Goal: Transaction & Acquisition: Book appointment/travel/reservation

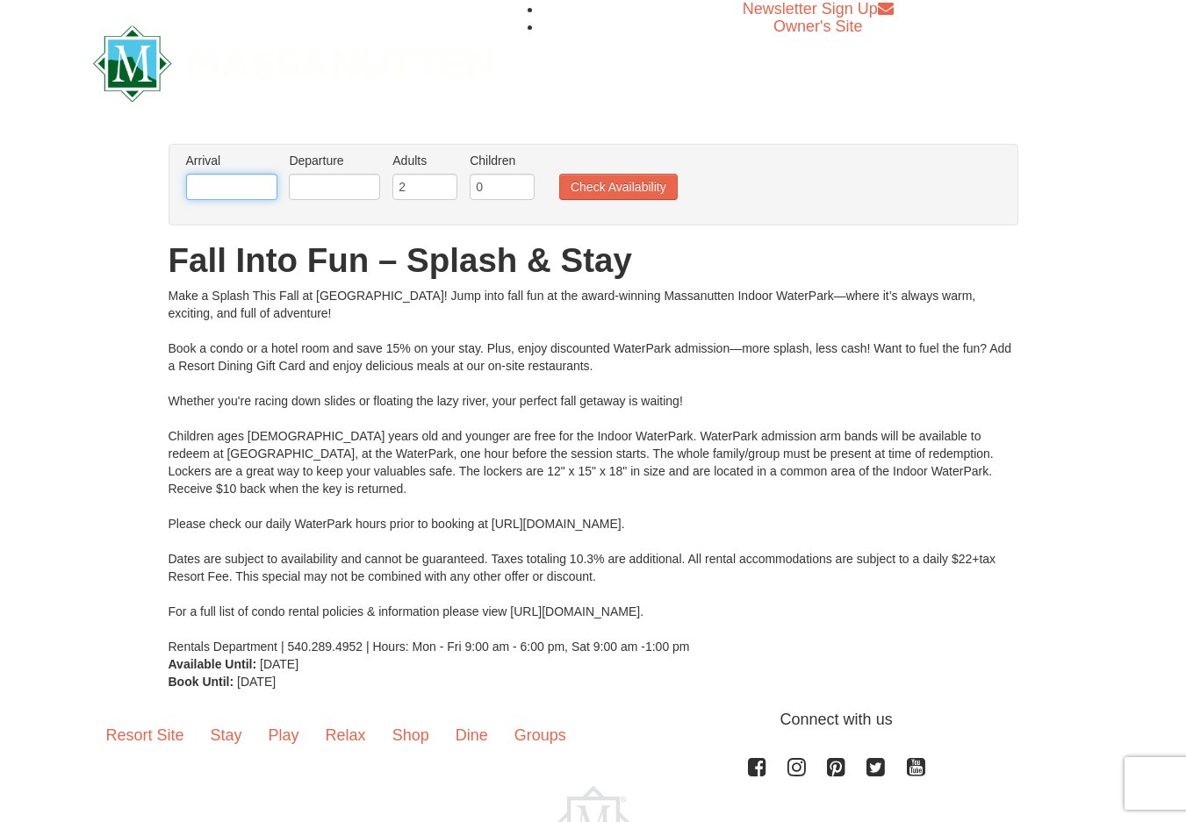
click at [212, 182] on input "text" at bounding box center [231, 187] width 91 height 26
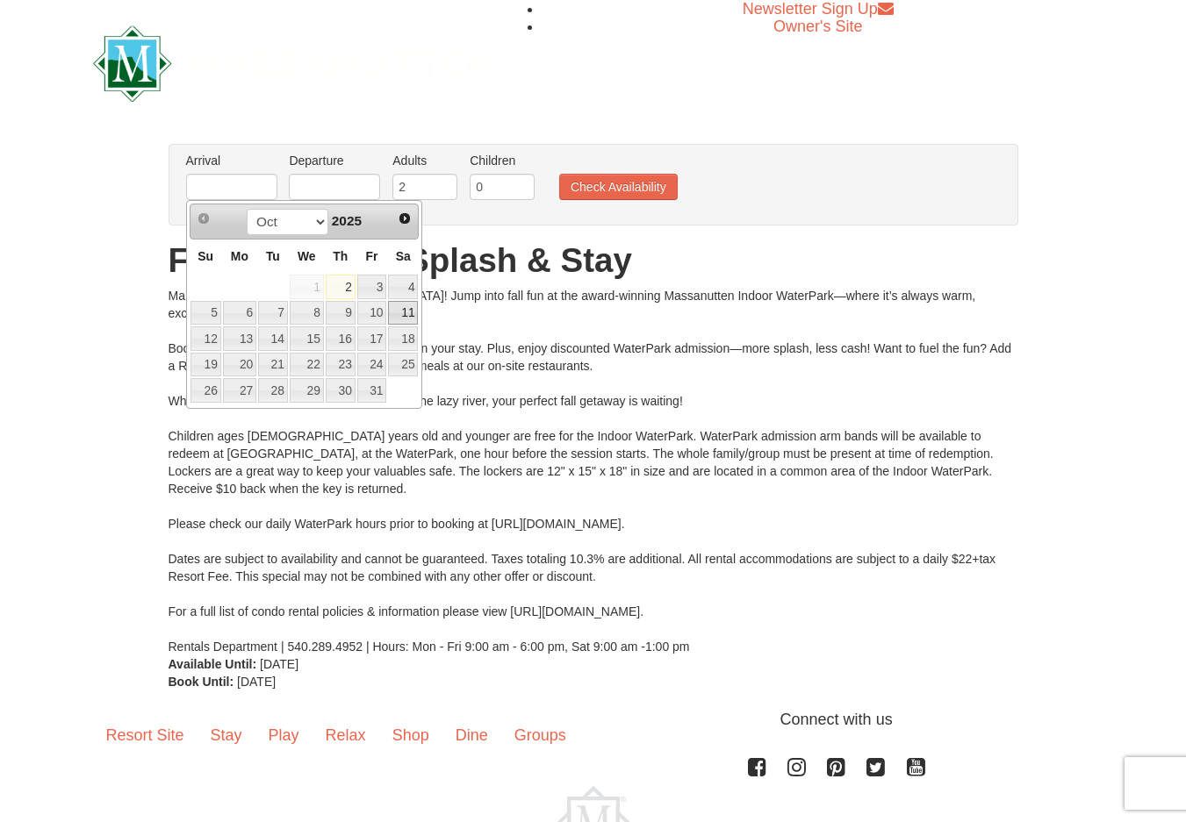
click at [413, 313] on link "11" at bounding box center [403, 313] width 30 height 25
type input "[DATE]"
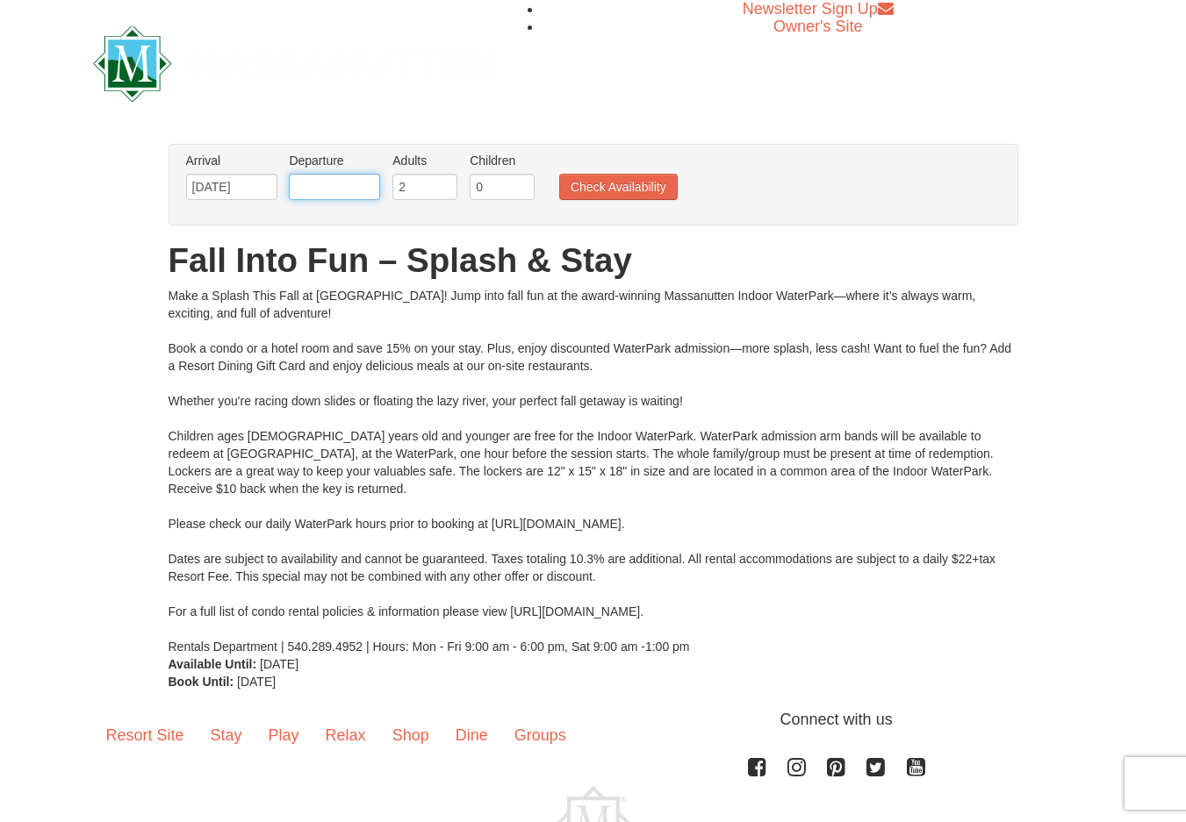
click at [326, 179] on input "text" at bounding box center [334, 187] width 91 height 26
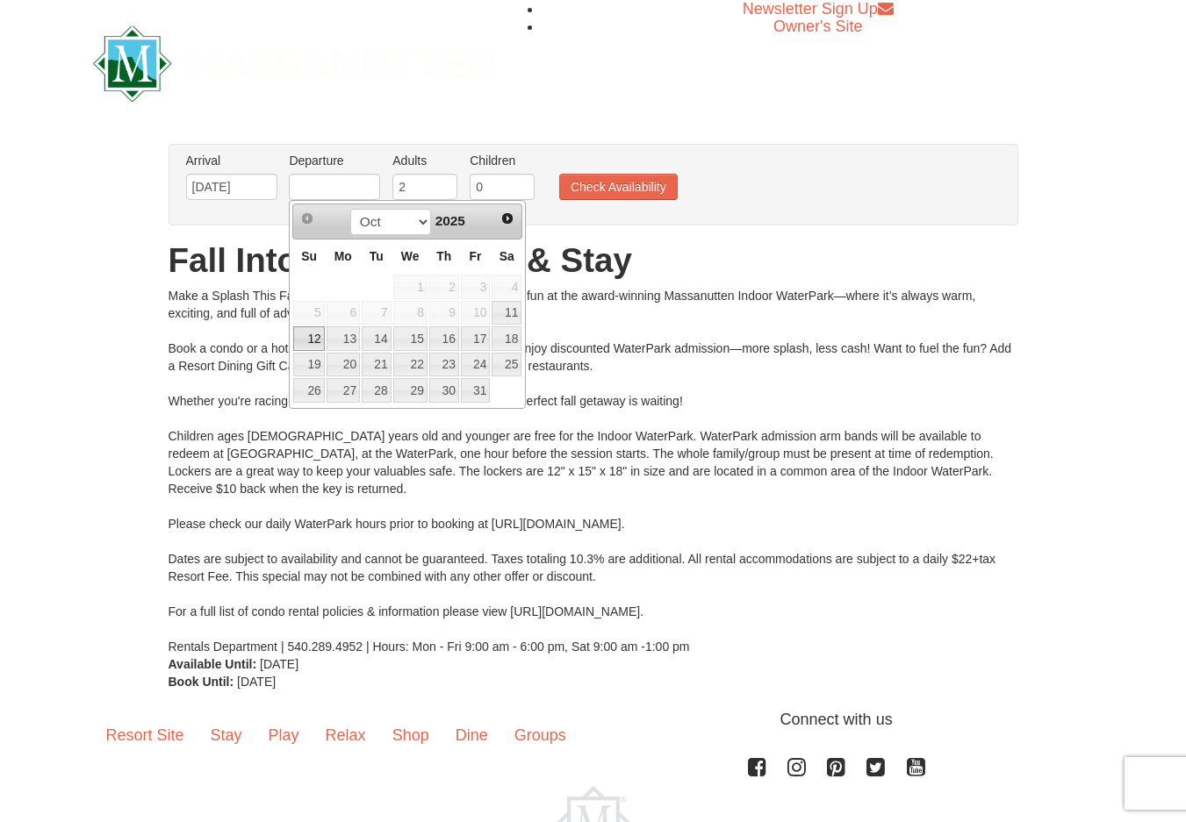
click at [304, 340] on link "12" at bounding box center [308, 338] width 31 height 25
type input "[DATE]"
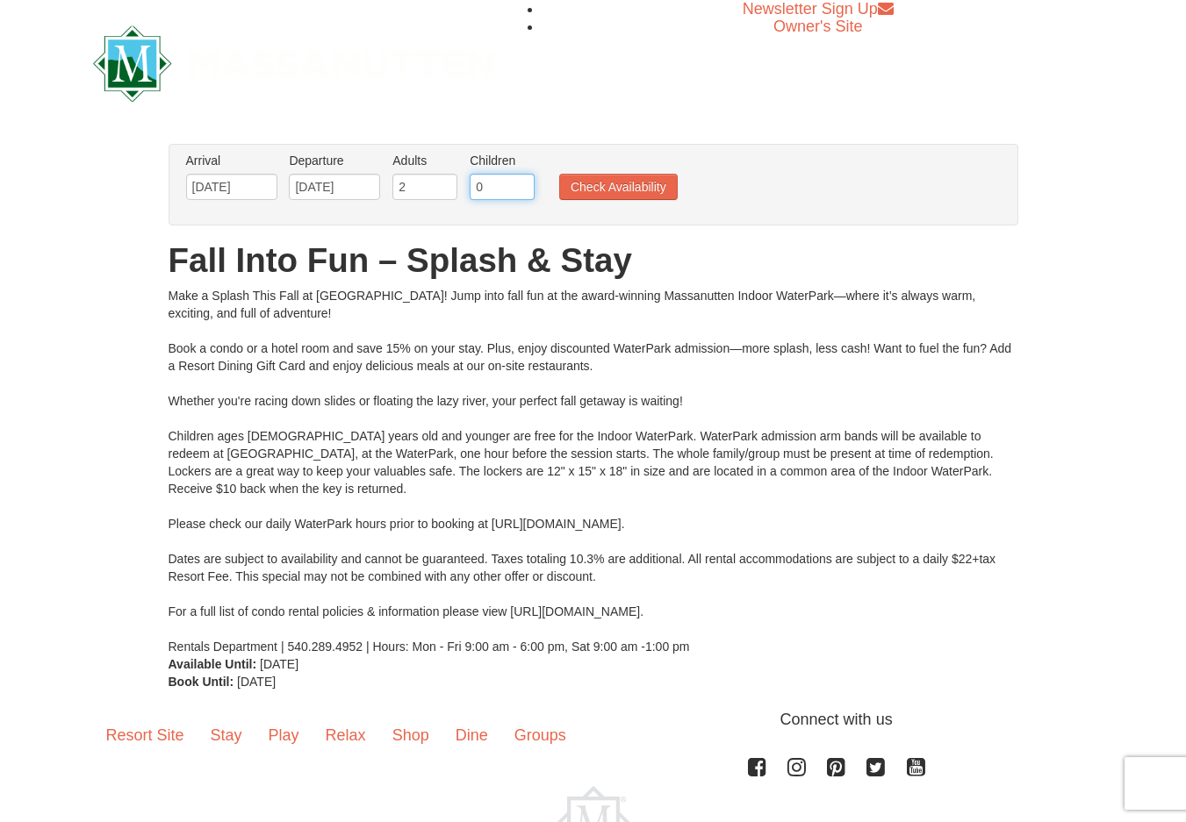
click at [484, 184] on input "0" at bounding box center [502, 187] width 65 height 26
click at [521, 185] on input "1" at bounding box center [502, 187] width 65 height 26
type input "2"
click at [521, 185] on input "2" at bounding box center [502, 187] width 65 height 26
click at [621, 186] on button "Check Availability" at bounding box center [618, 187] width 118 height 26
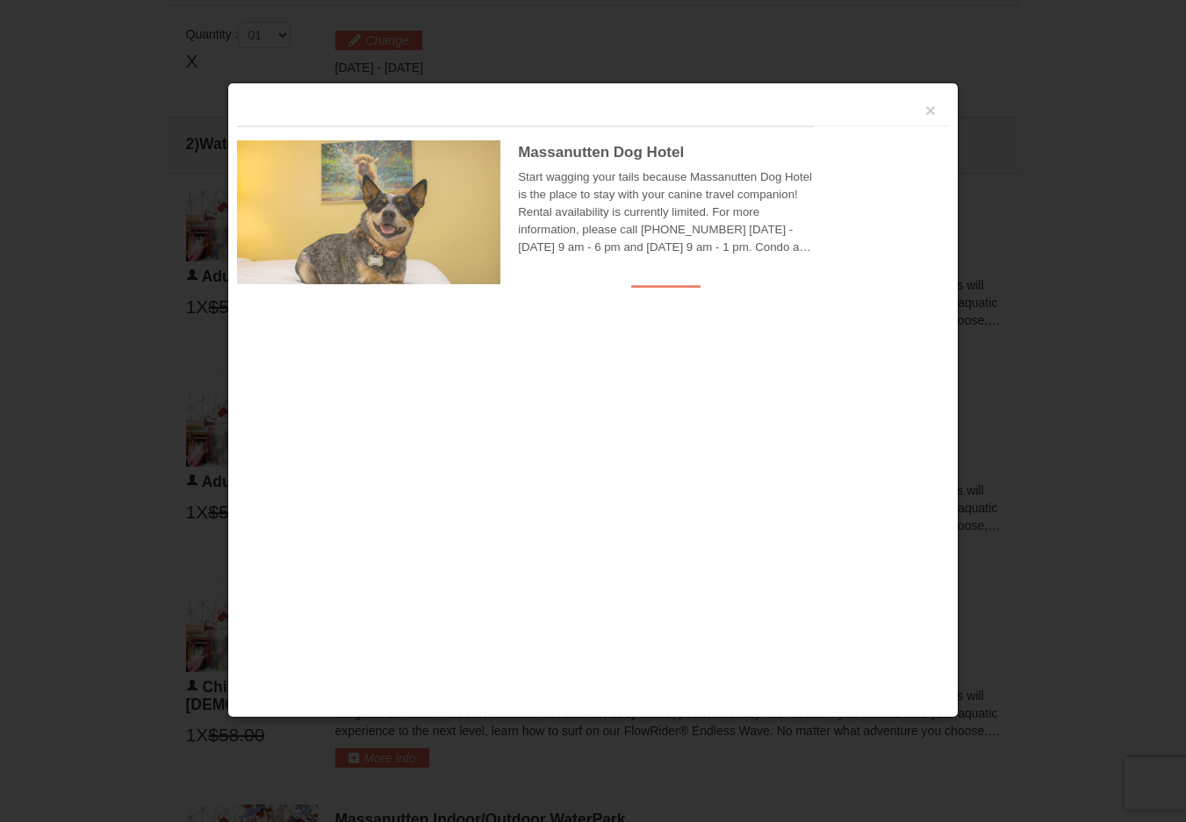
scroll to position [748, 0]
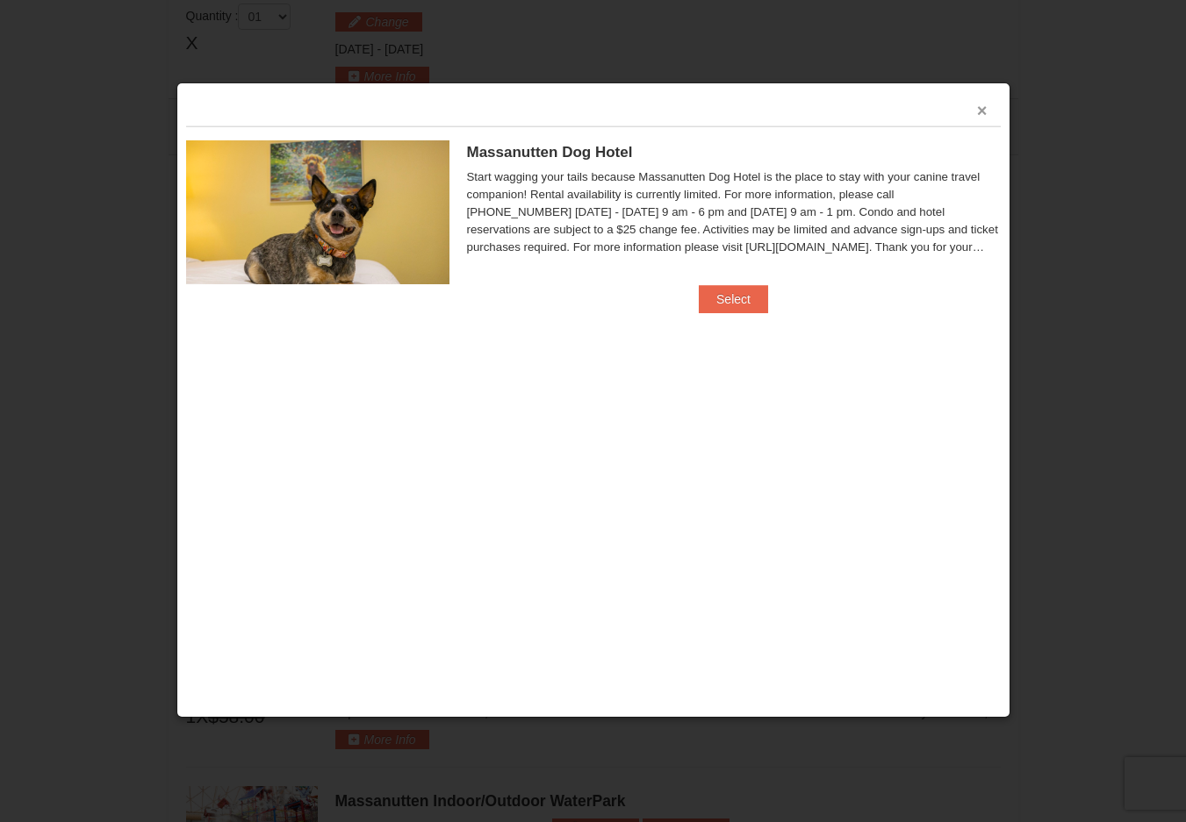
click at [987, 111] on button "×" at bounding box center [982, 111] width 11 height 18
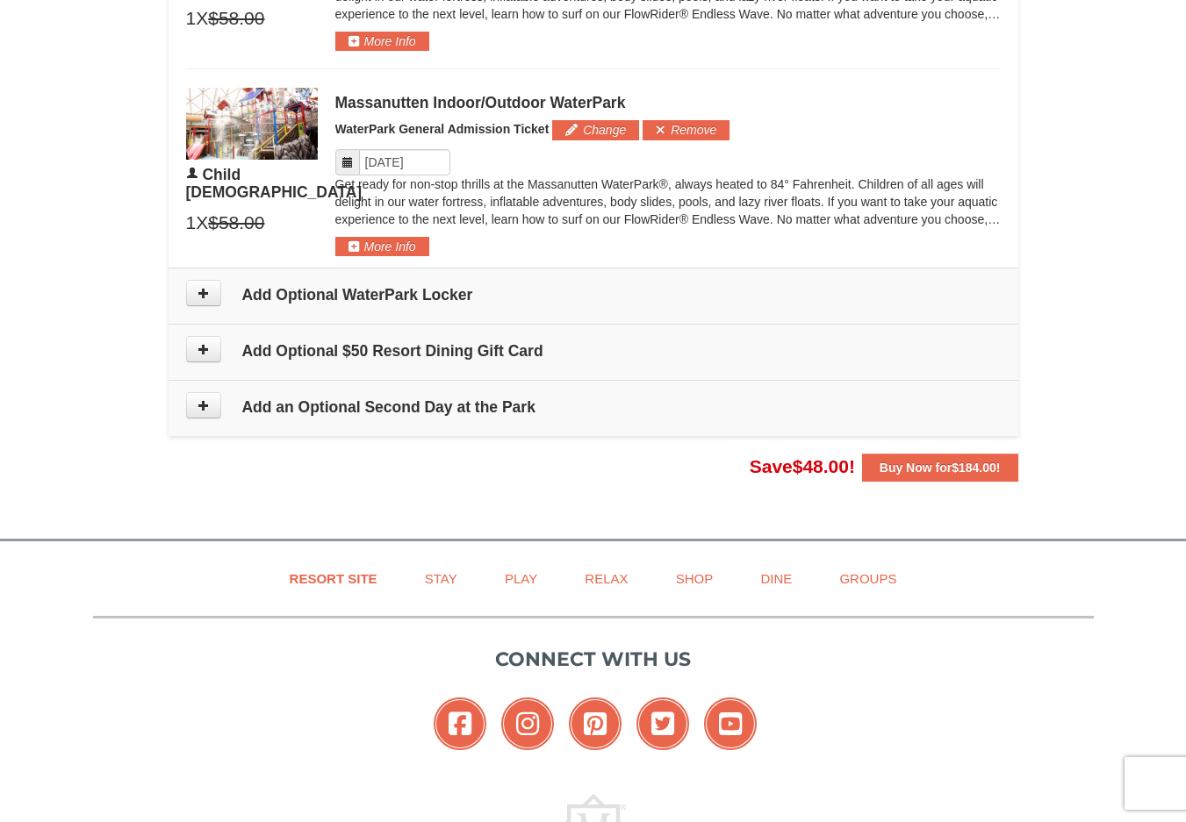
scroll to position [1450, 0]
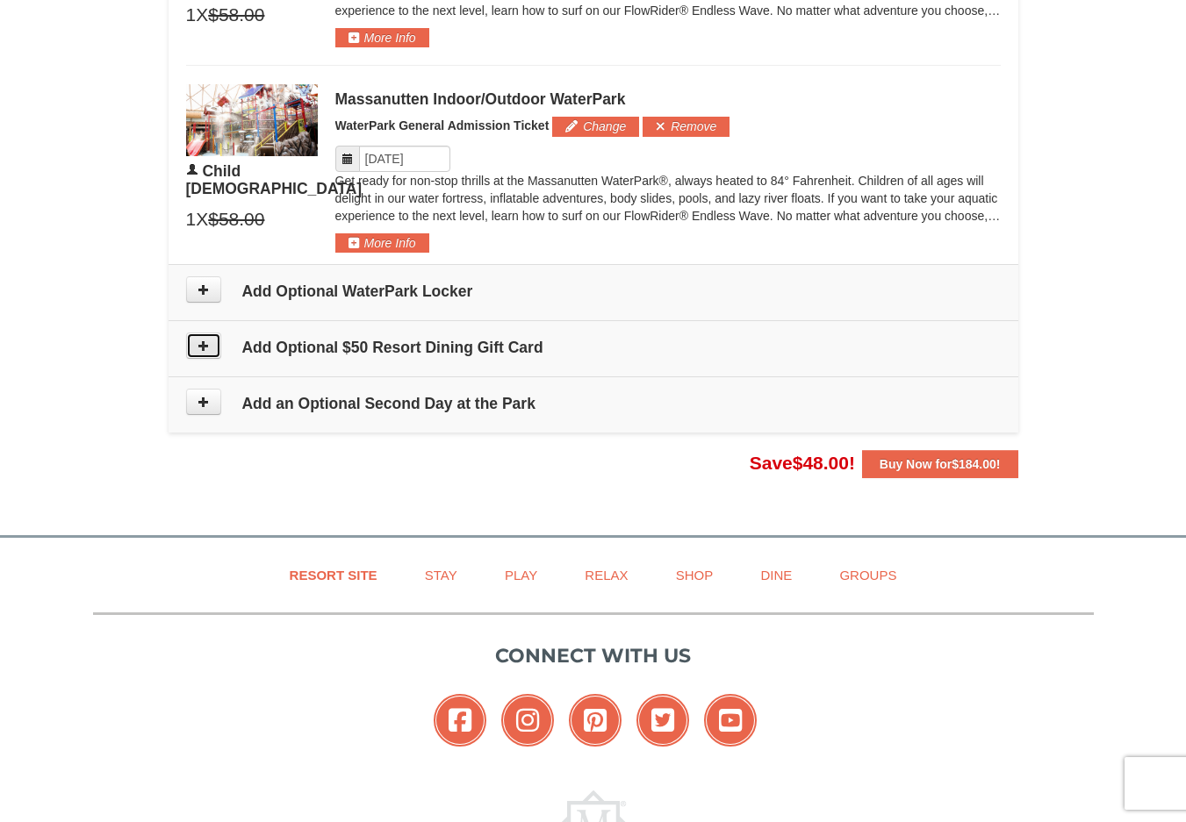
click at [198, 344] on icon at bounding box center [203, 346] width 12 height 12
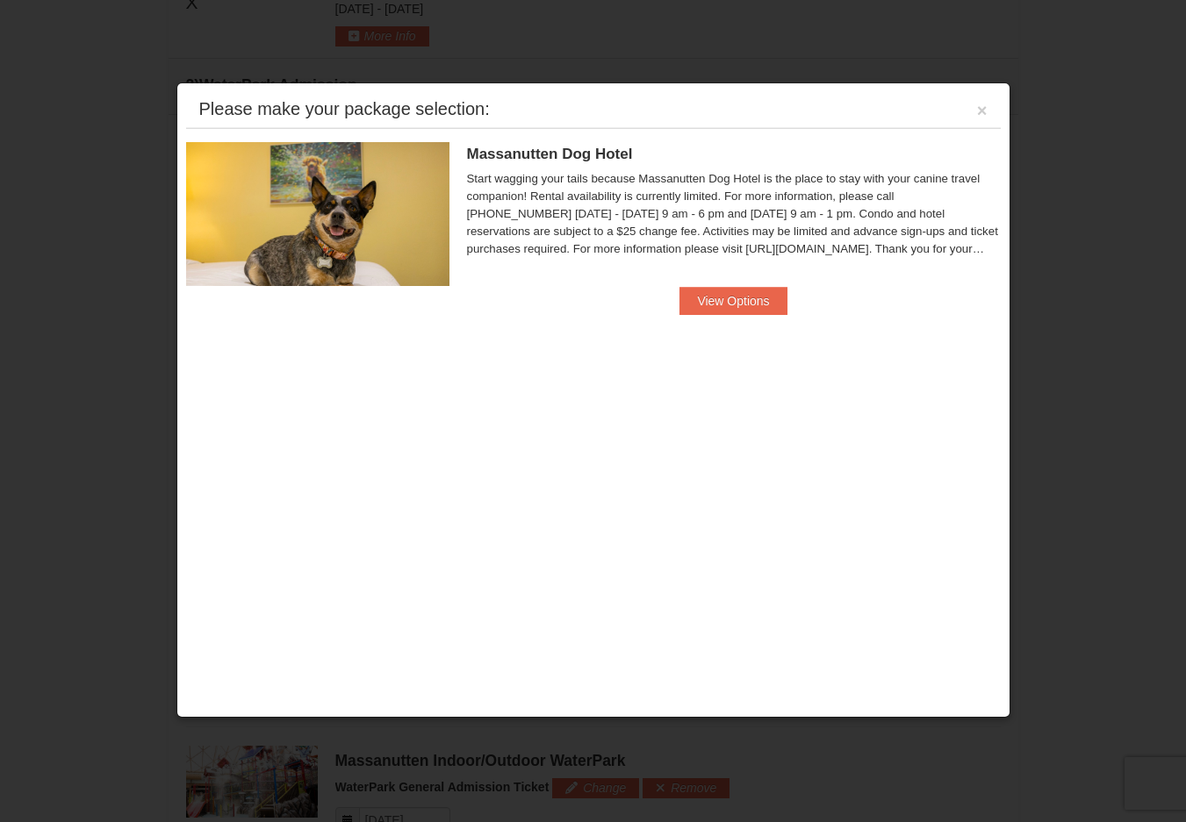
scroll to position [751, 0]
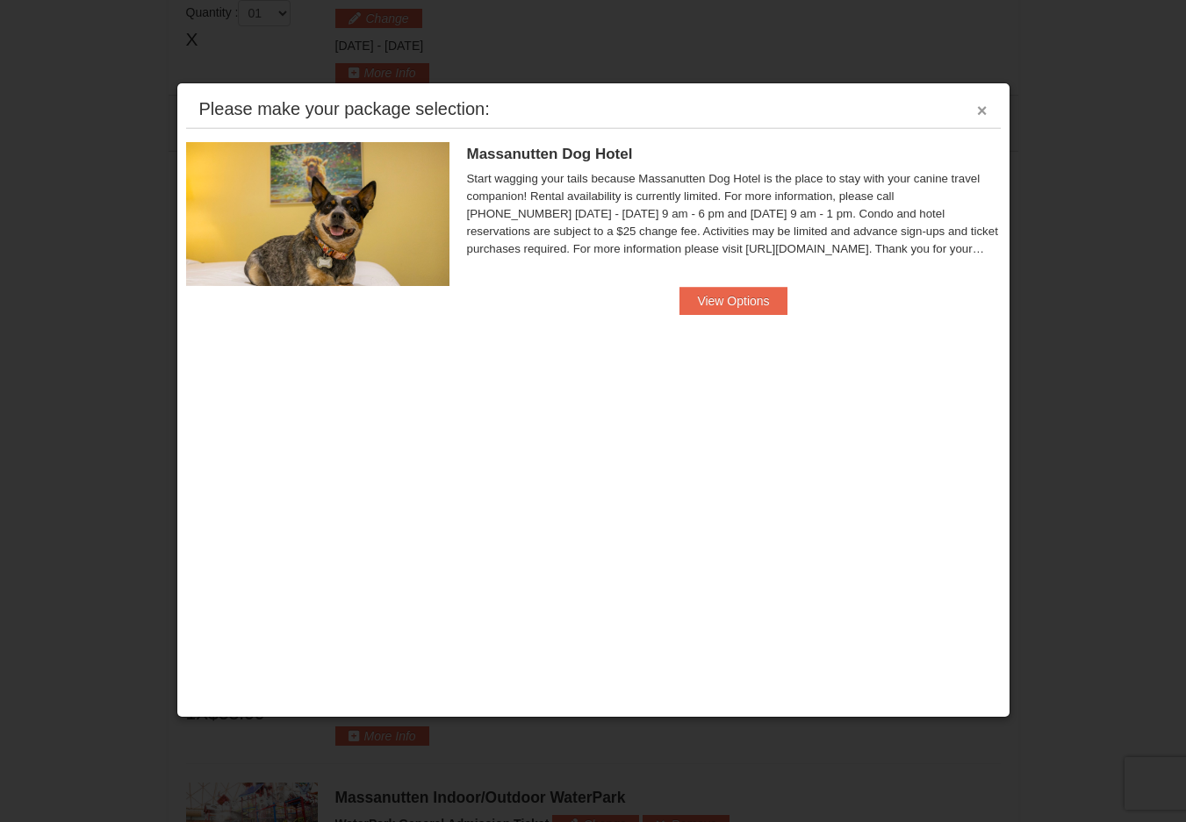
click at [985, 109] on button "×" at bounding box center [982, 111] width 11 height 18
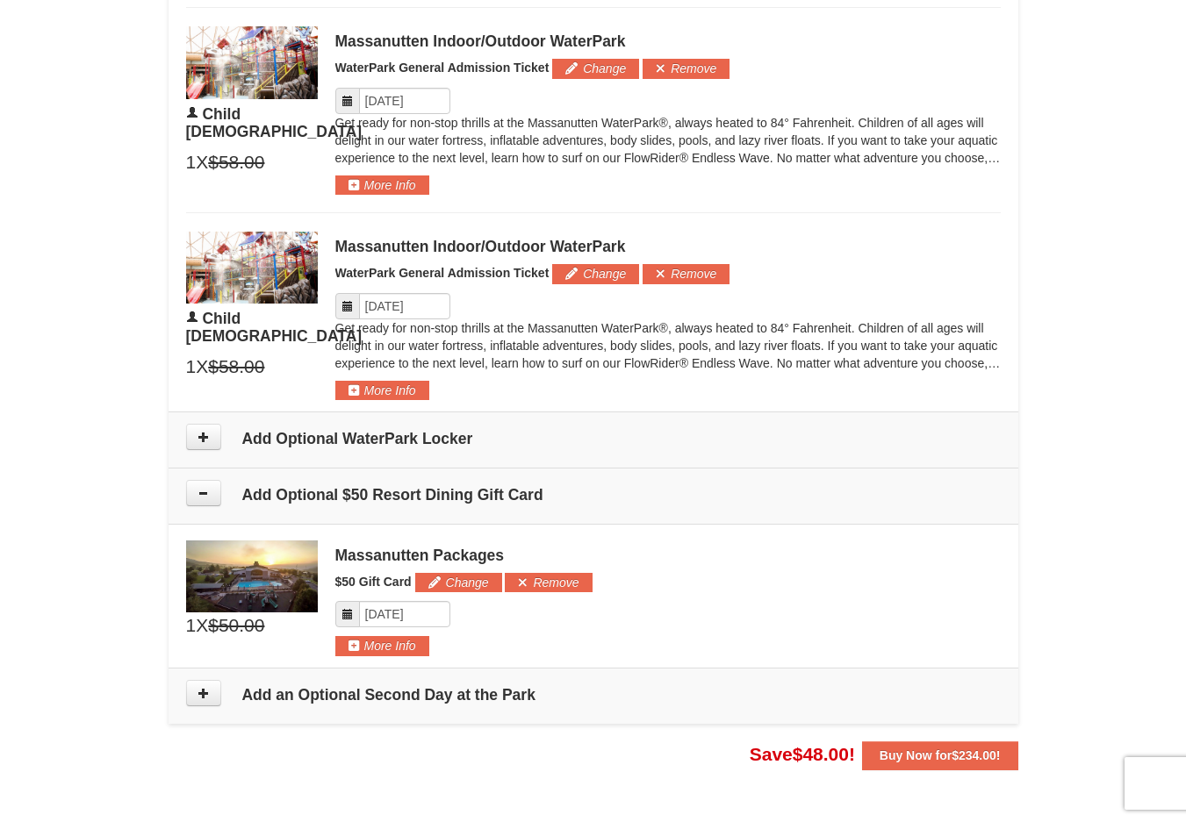
scroll to position [1453, 0]
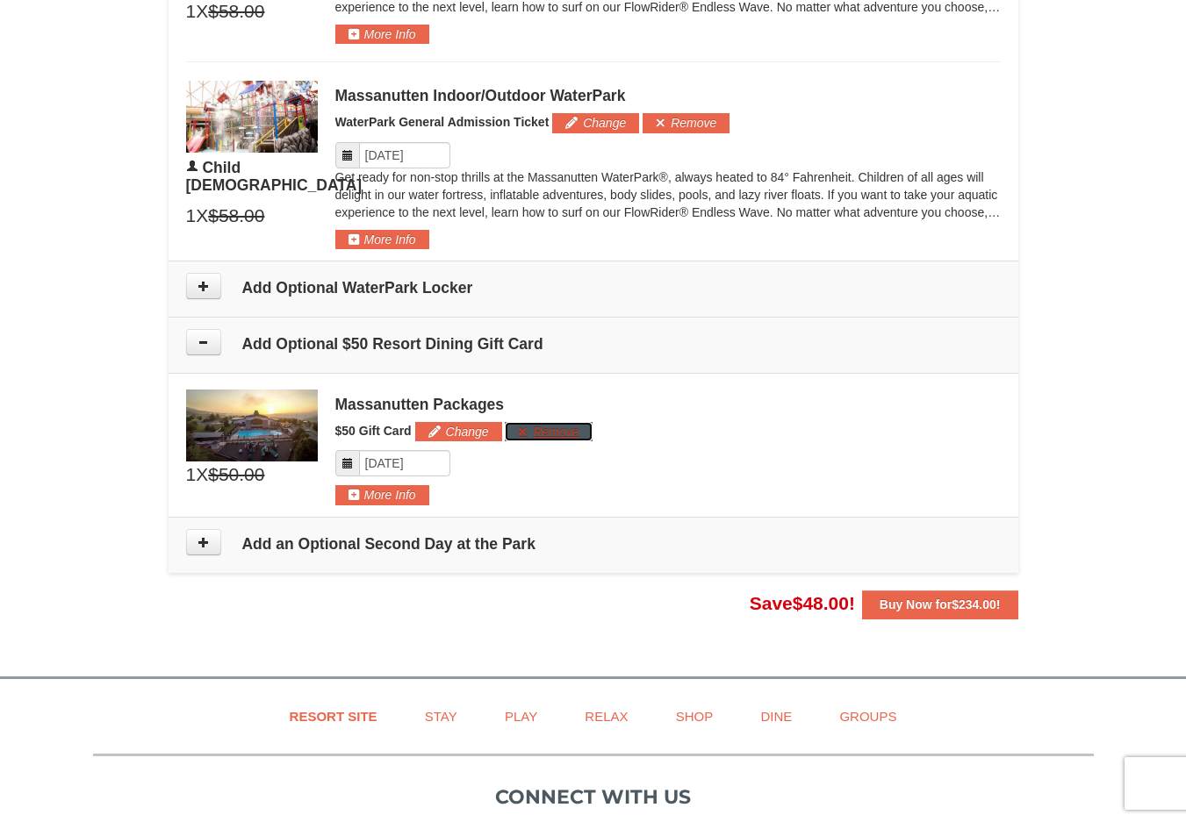
click at [553, 432] on button "Remove" at bounding box center [548, 431] width 87 height 19
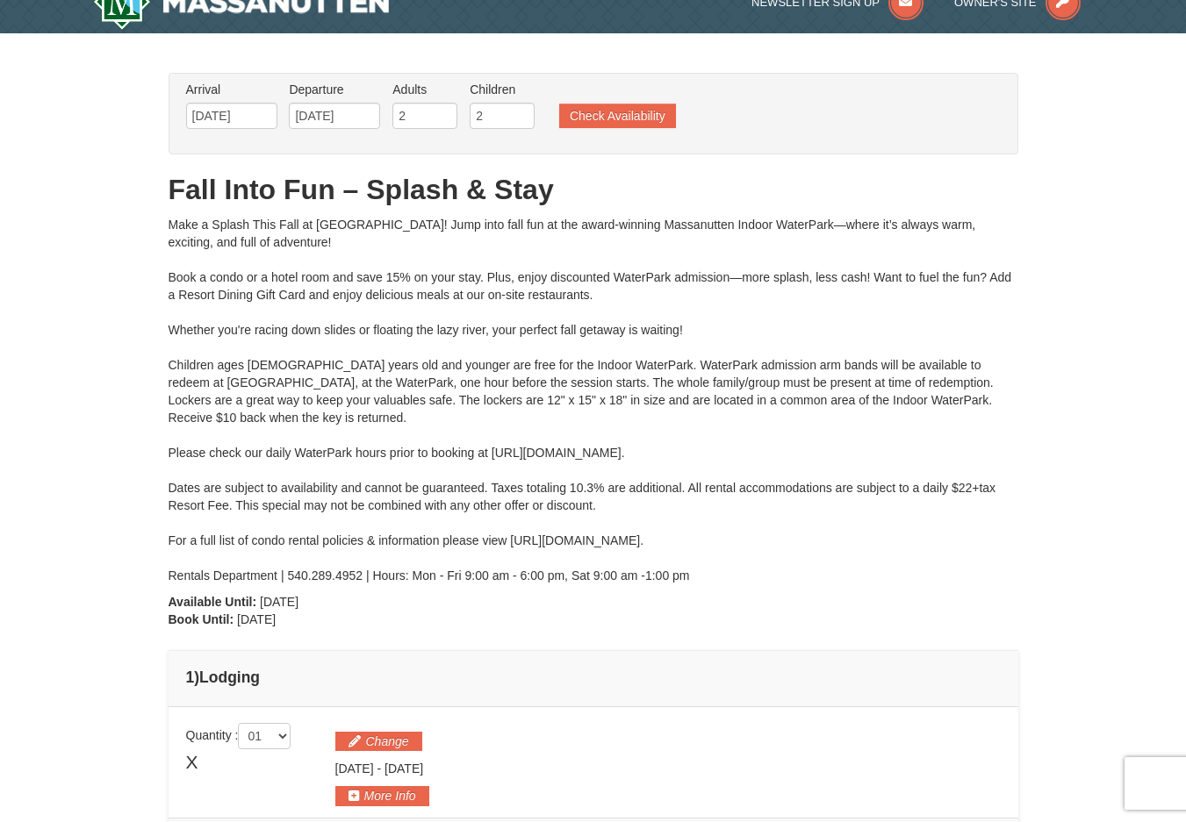
scroll to position [0, 0]
